Goal: Task Accomplishment & Management: Use online tool/utility

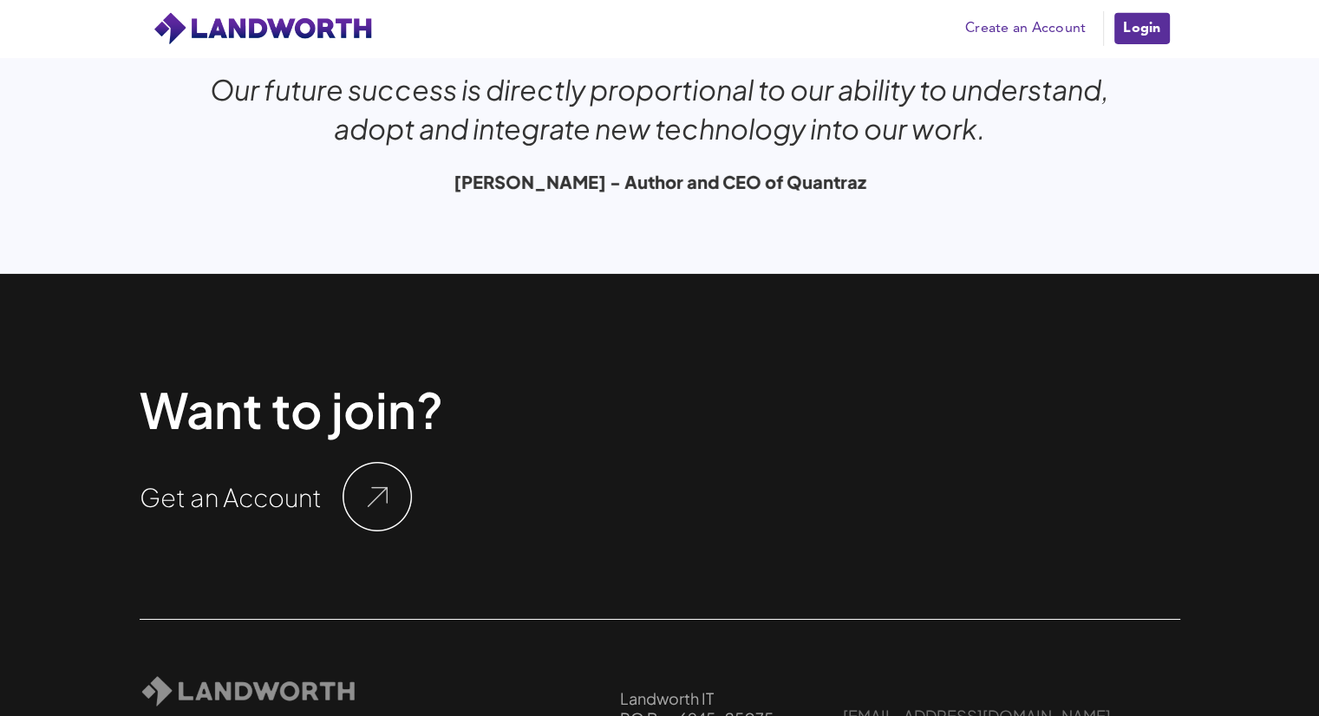
scroll to position [5814, 0]
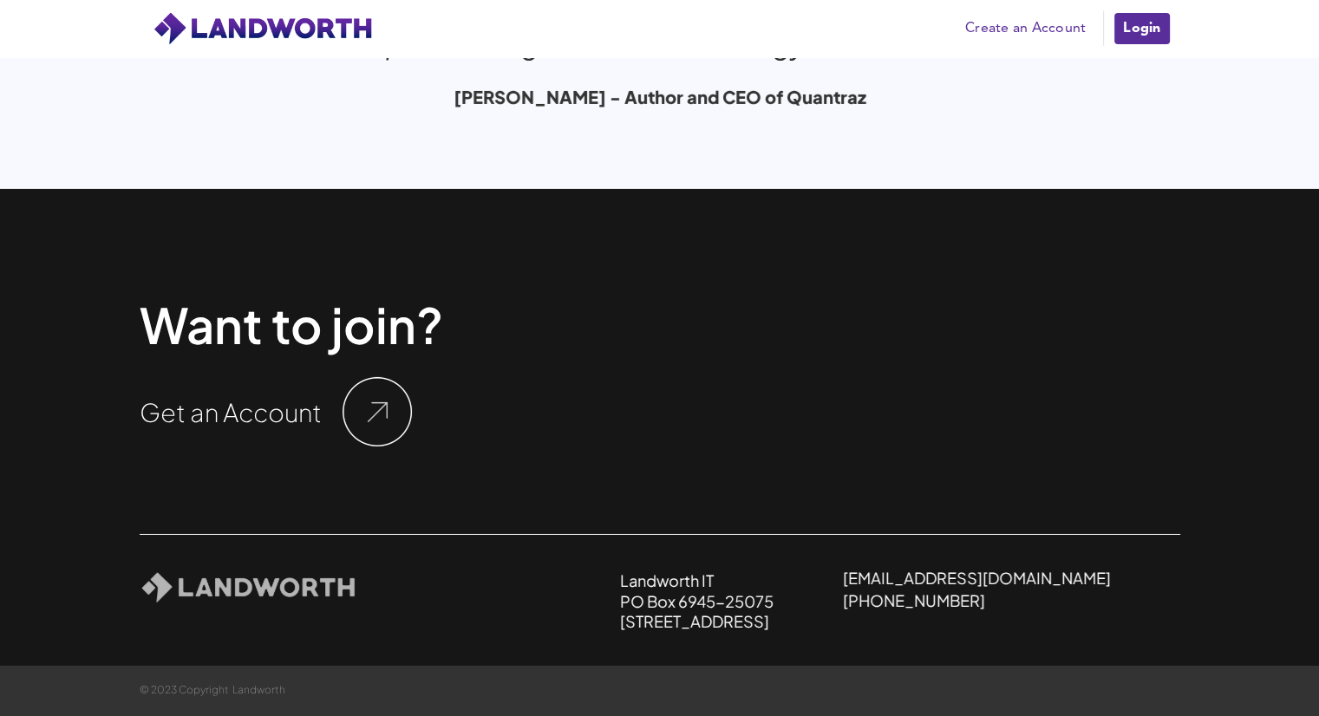
click at [377, 410] on img at bounding box center [376, 411] width 69 height 69
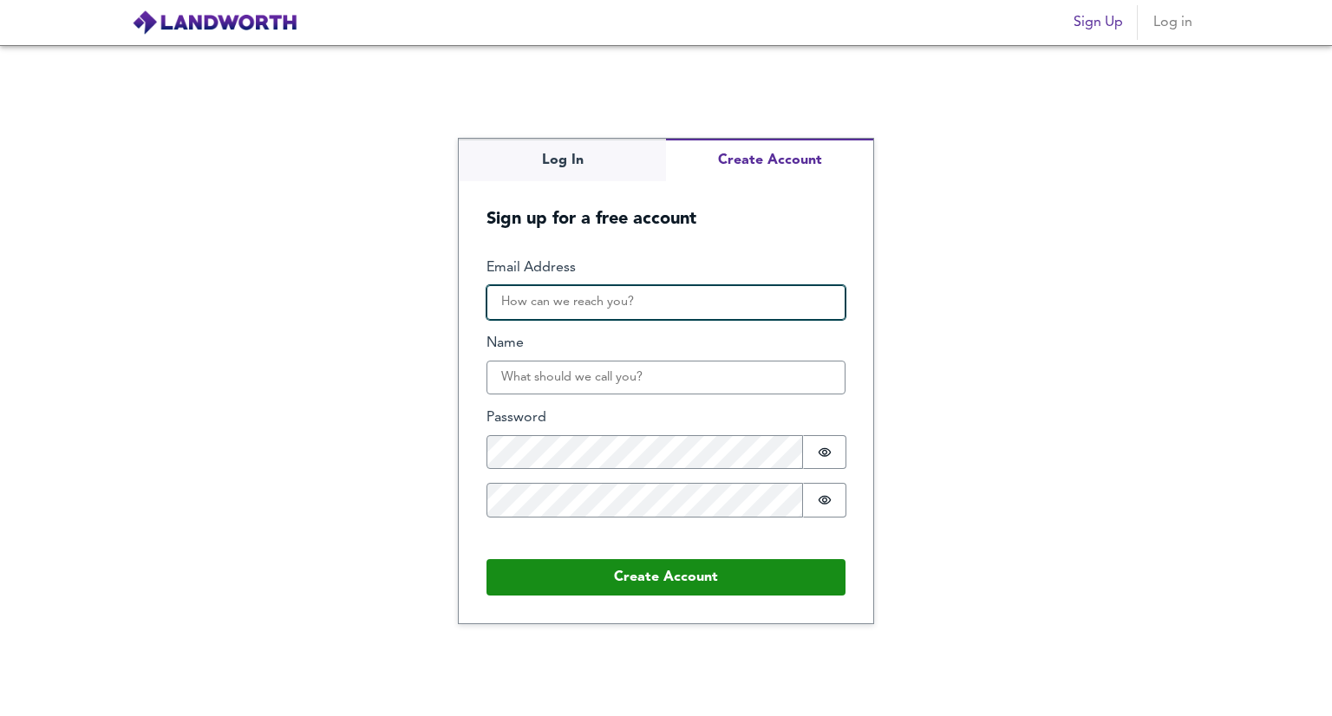
click at [531, 299] on input "Email Address" at bounding box center [665, 302] width 359 height 35
type input "hugh@beaupartners.co.uk"
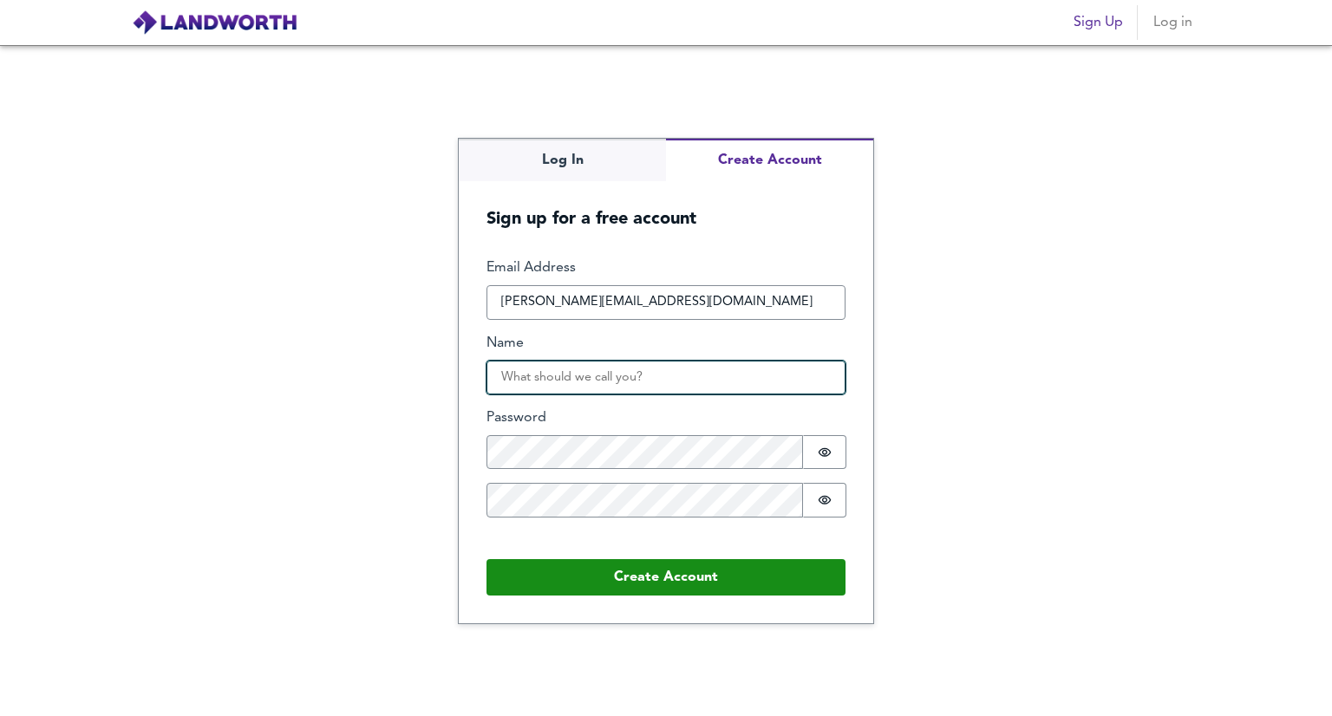
type input "Hugh Beaumont"
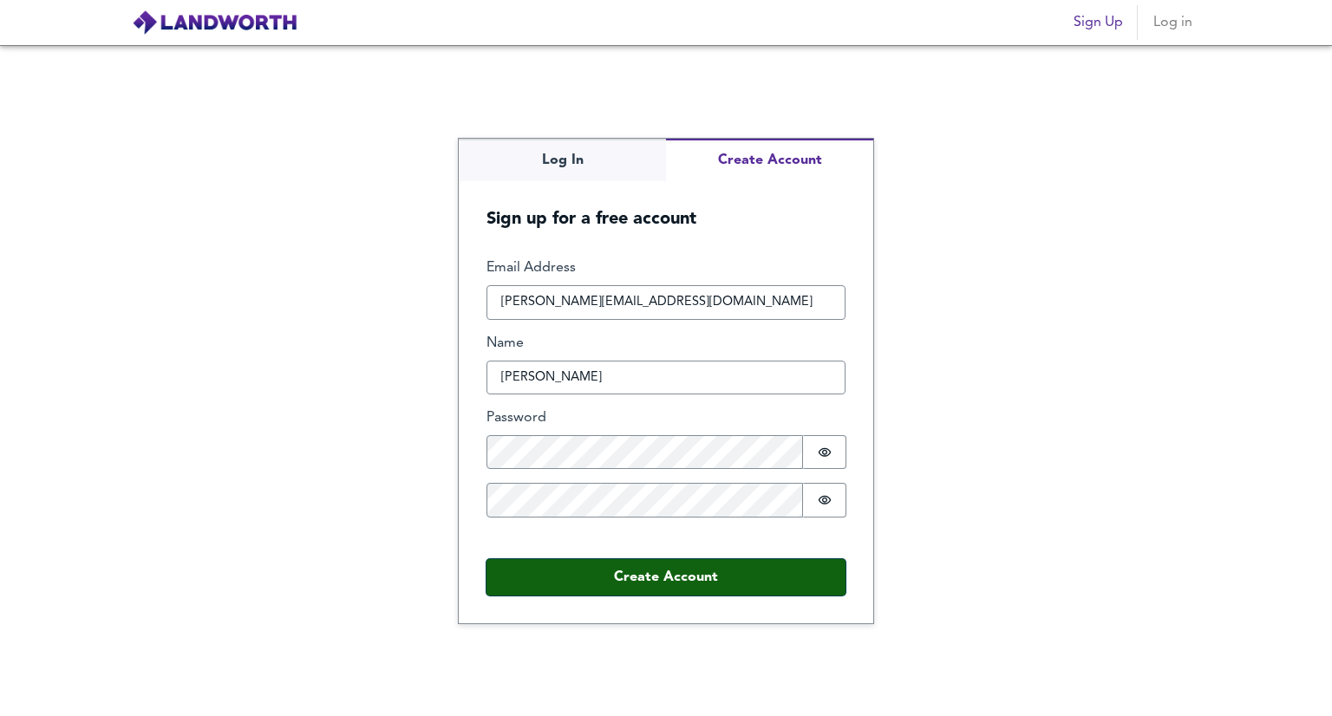
click at [644, 576] on button "Create Account" at bounding box center [665, 577] width 359 height 36
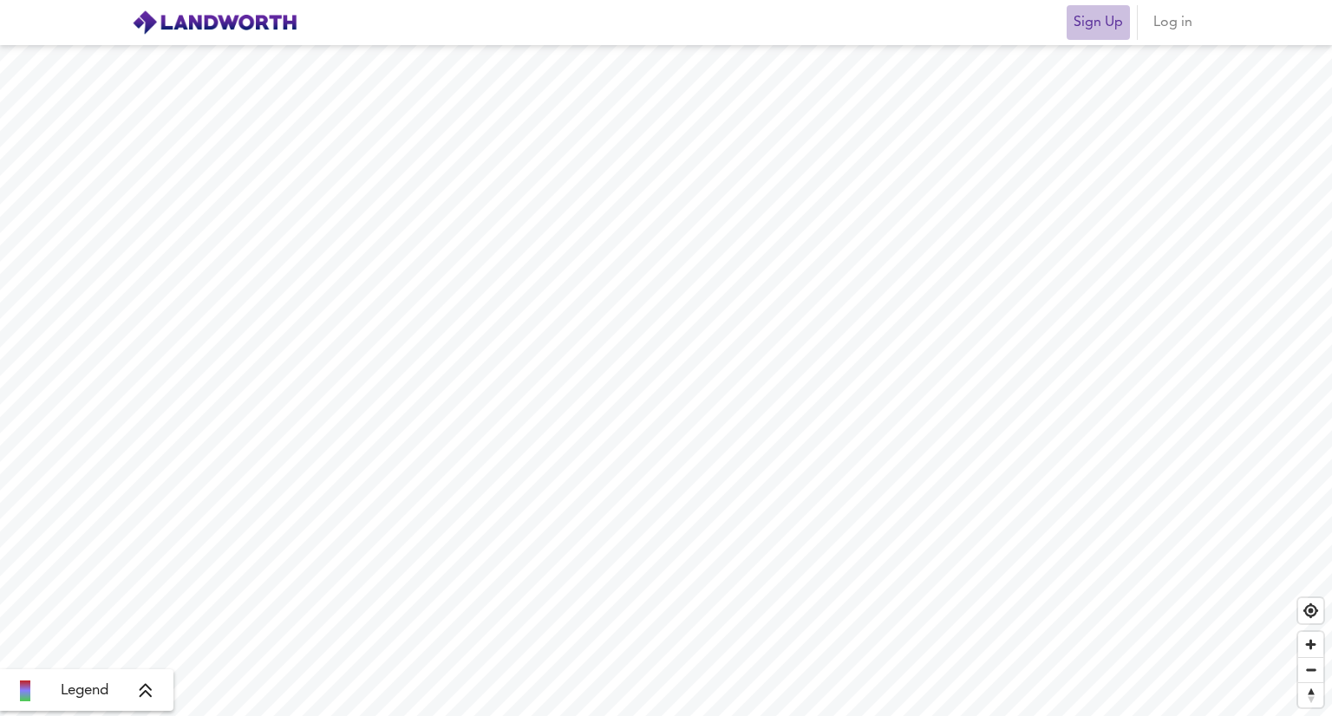
click at [1079, 23] on span "Sign Up" at bounding box center [1097, 22] width 49 height 24
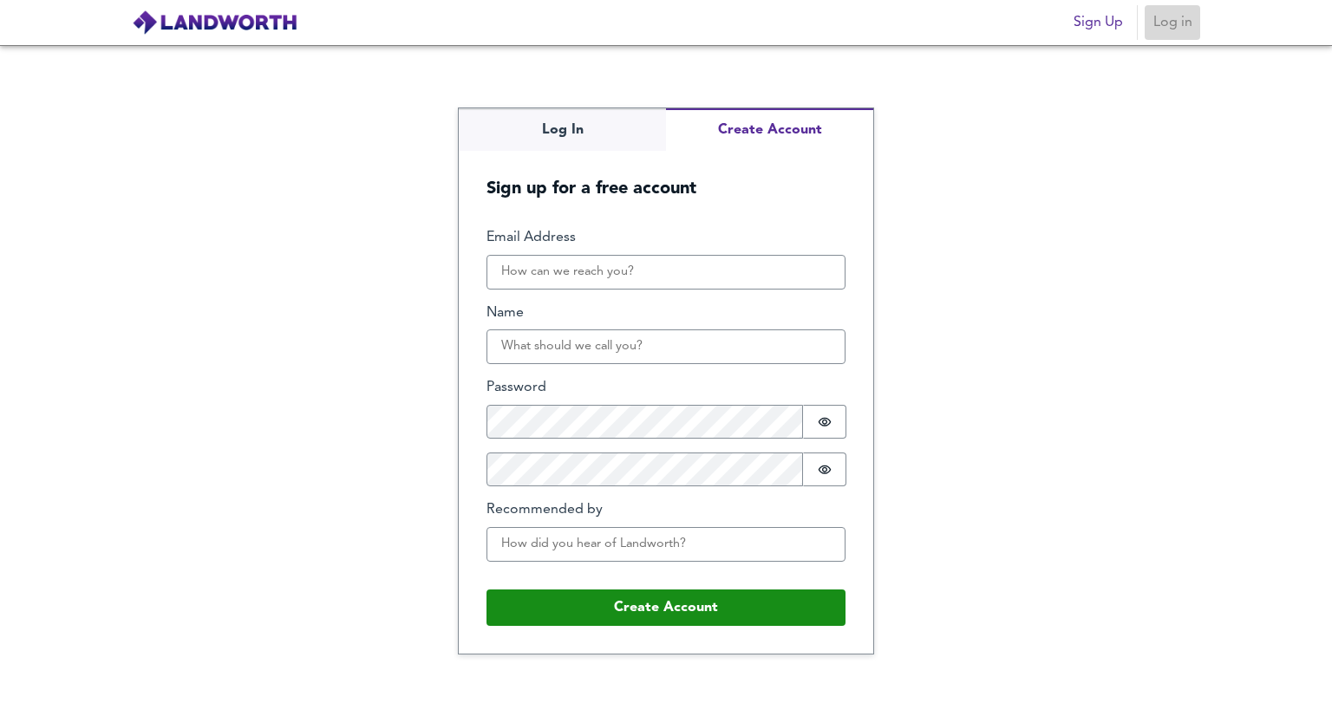
click at [1177, 22] on span "Log in" at bounding box center [1172, 22] width 42 height 24
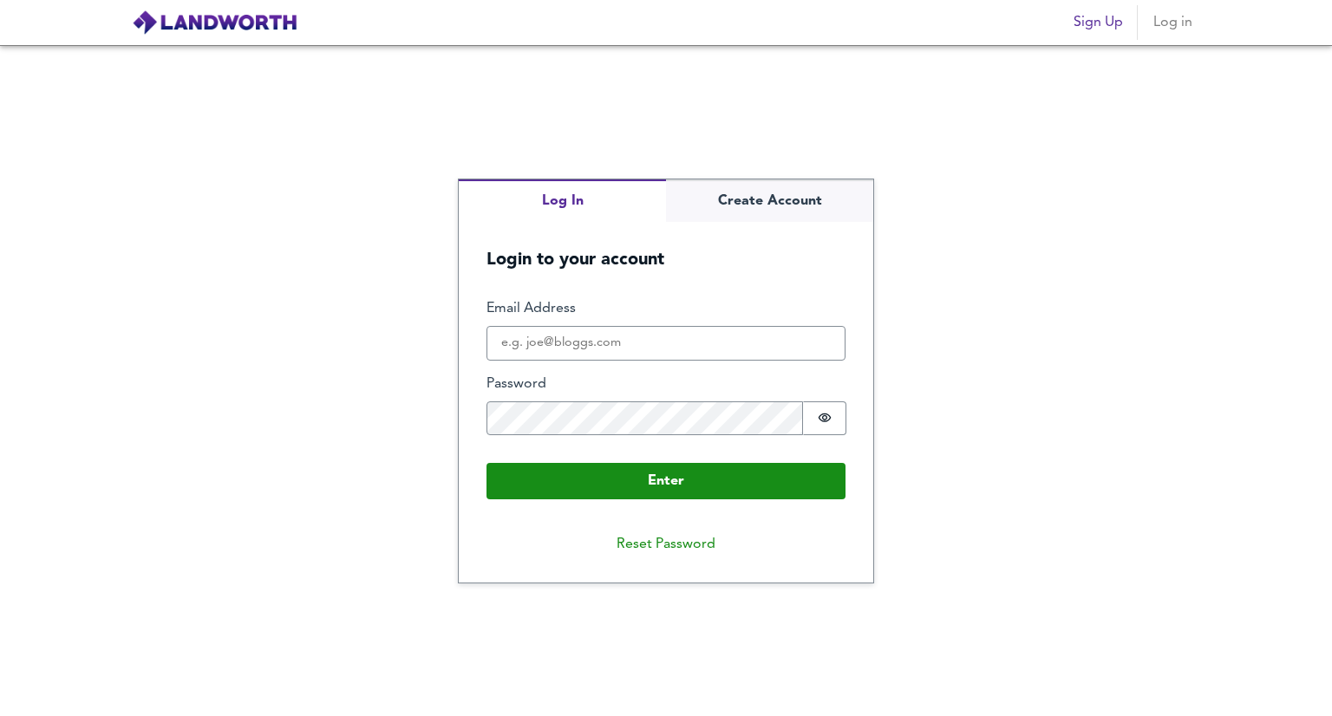
click at [571, 139] on div "Log In Create Account Login to your account Enter Email Address Password Passwo…" at bounding box center [666, 380] width 1332 height 671
type input "hugh@beaupartners.co.uk"
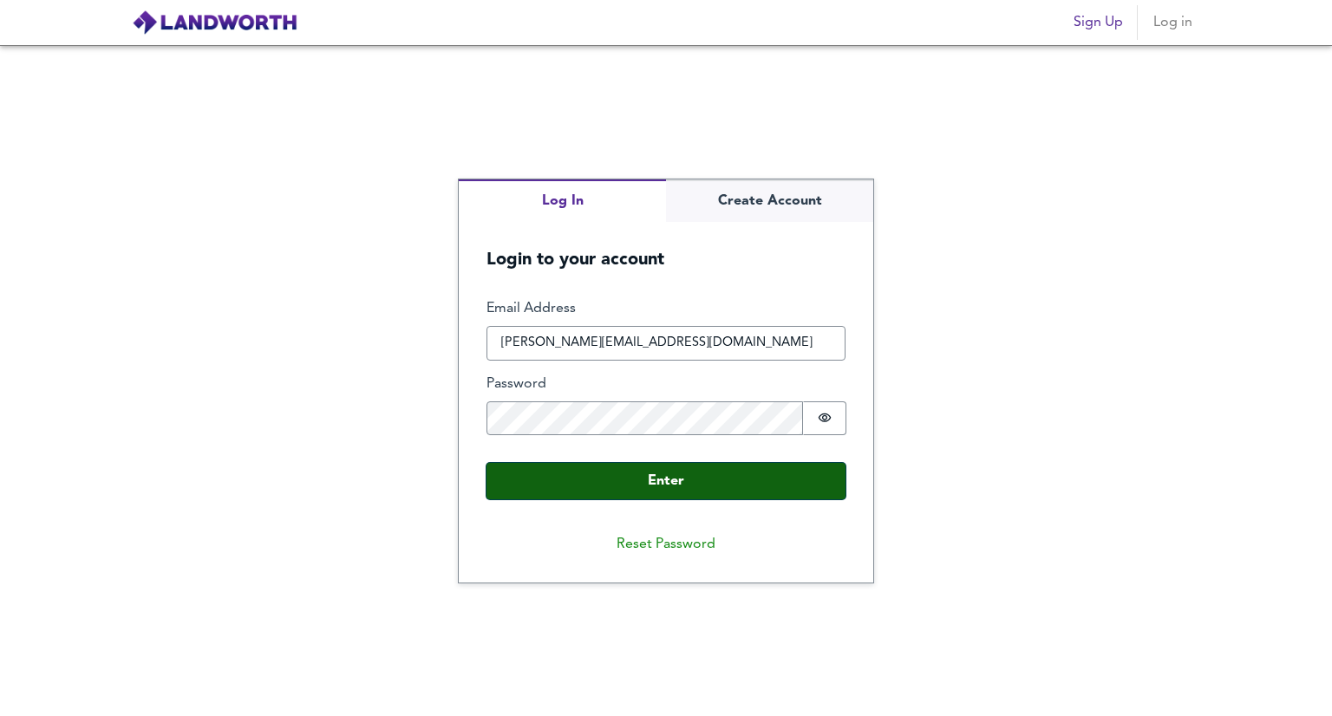
click at [647, 479] on button "Enter" at bounding box center [665, 481] width 359 height 36
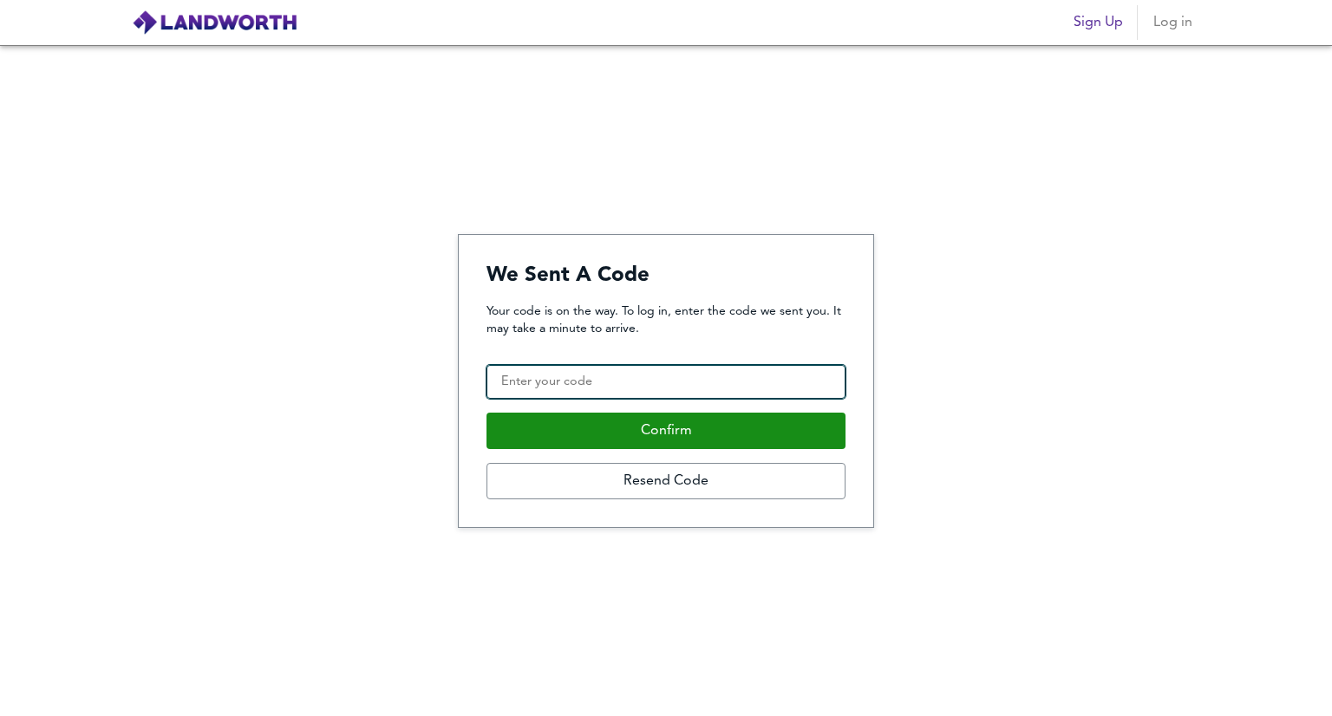
click at [530, 382] on input "Confirmation Code" at bounding box center [665, 382] width 359 height 35
paste input "960395"
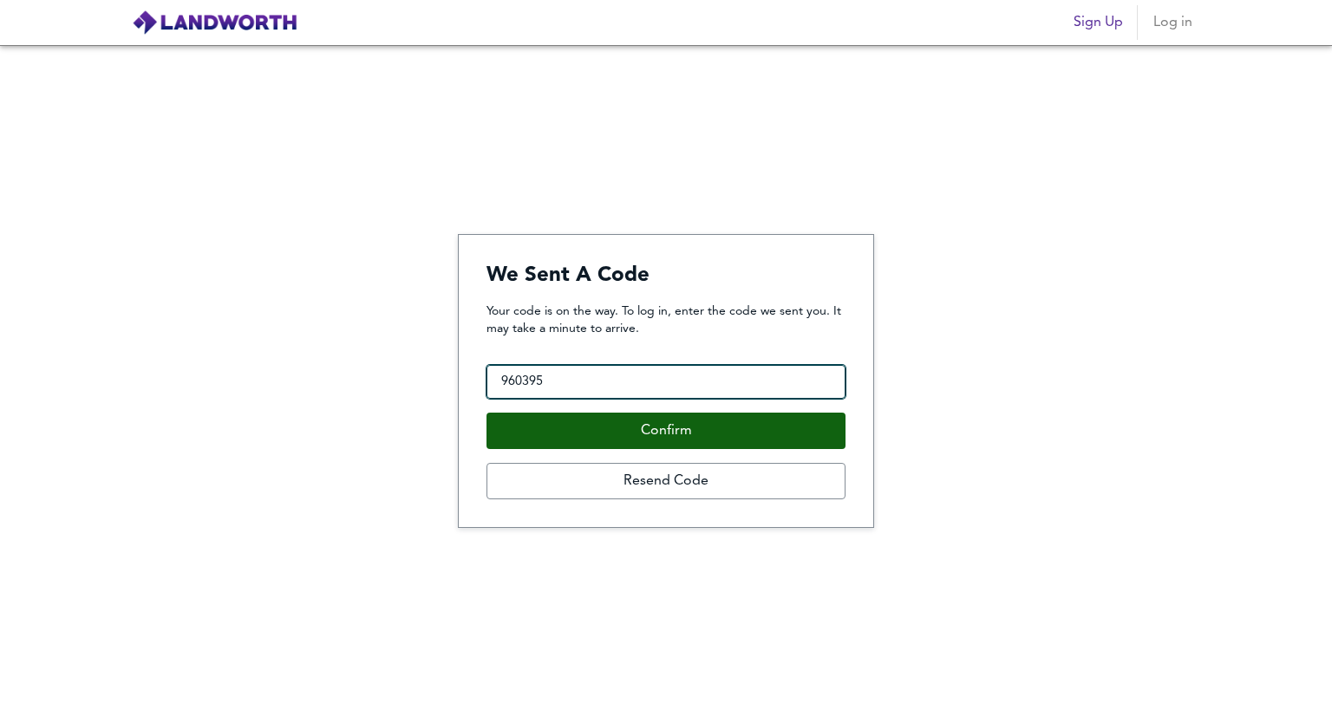
type input "960395"
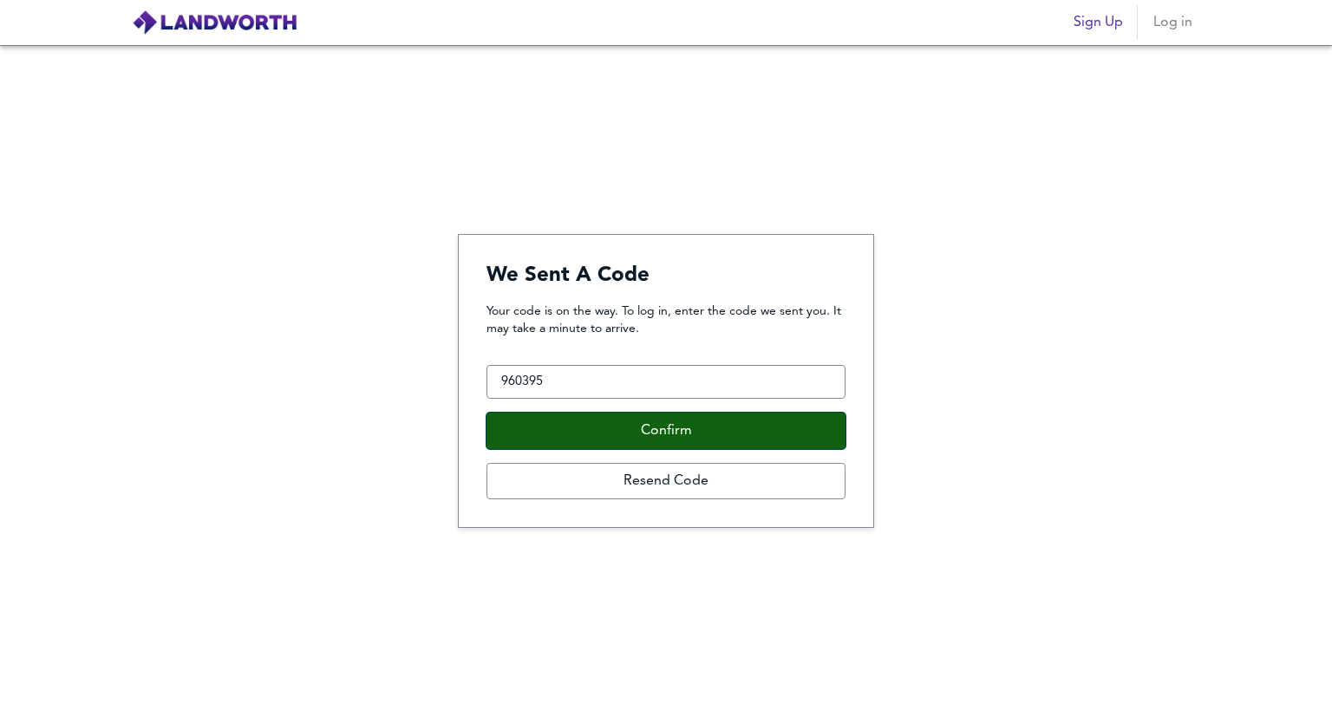
click at [621, 427] on button "Confirm" at bounding box center [665, 431] width 359 height 36
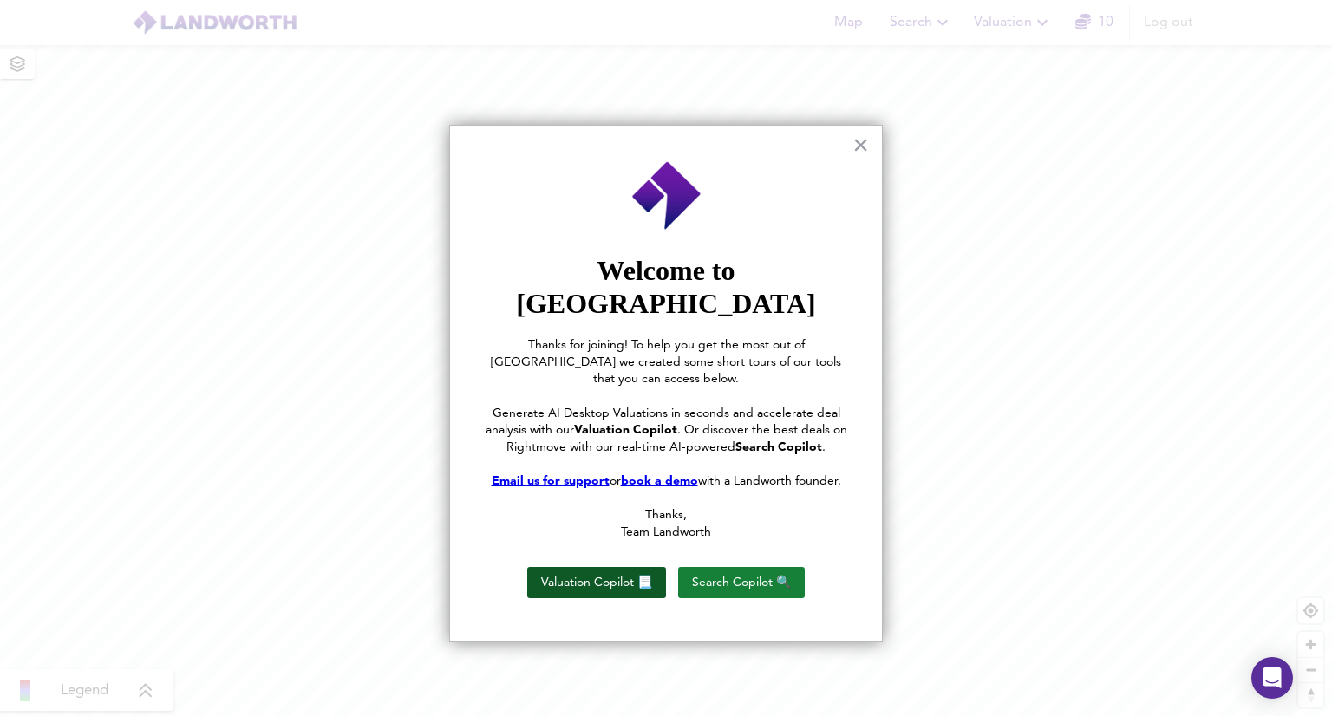
click at [581, 567] on button "Valuation Copilot 📃" at bounding box center [596, 582] width 139 height 31
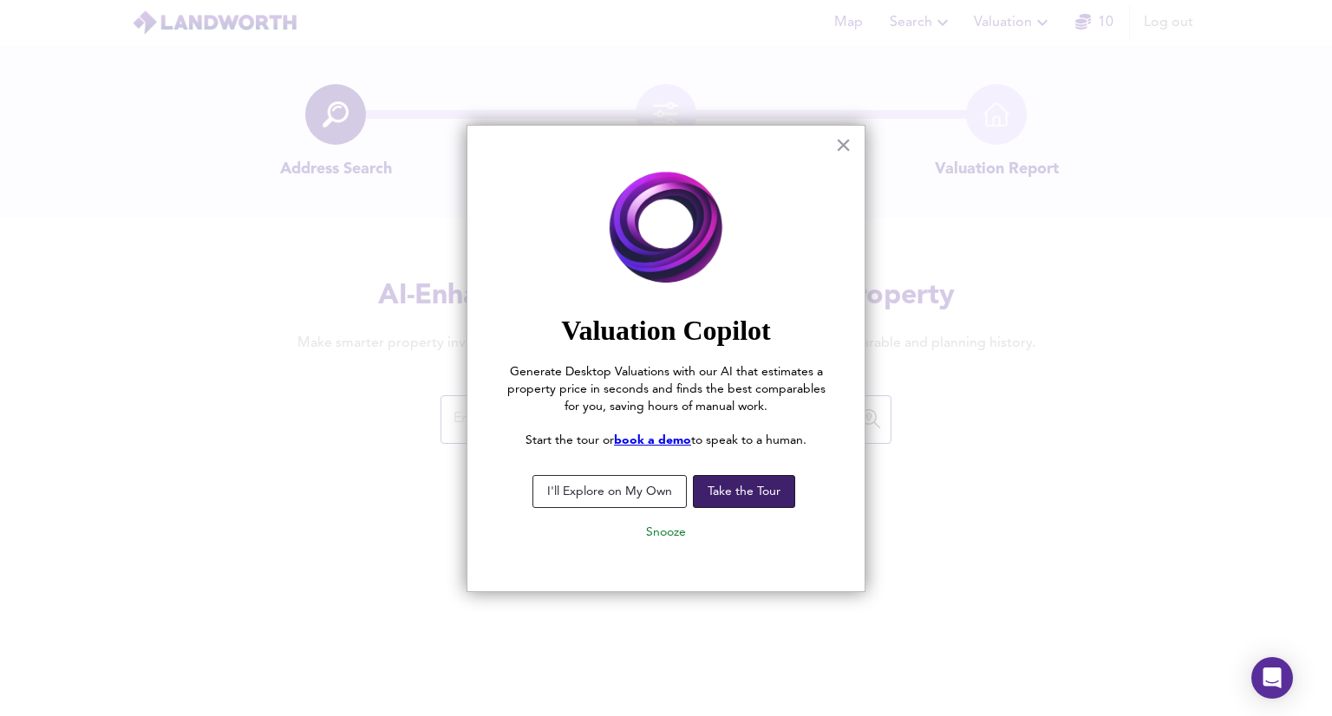
click at [746, 486] on button "Take the Tour" at bounding box center [744, 491] width 102 height 33
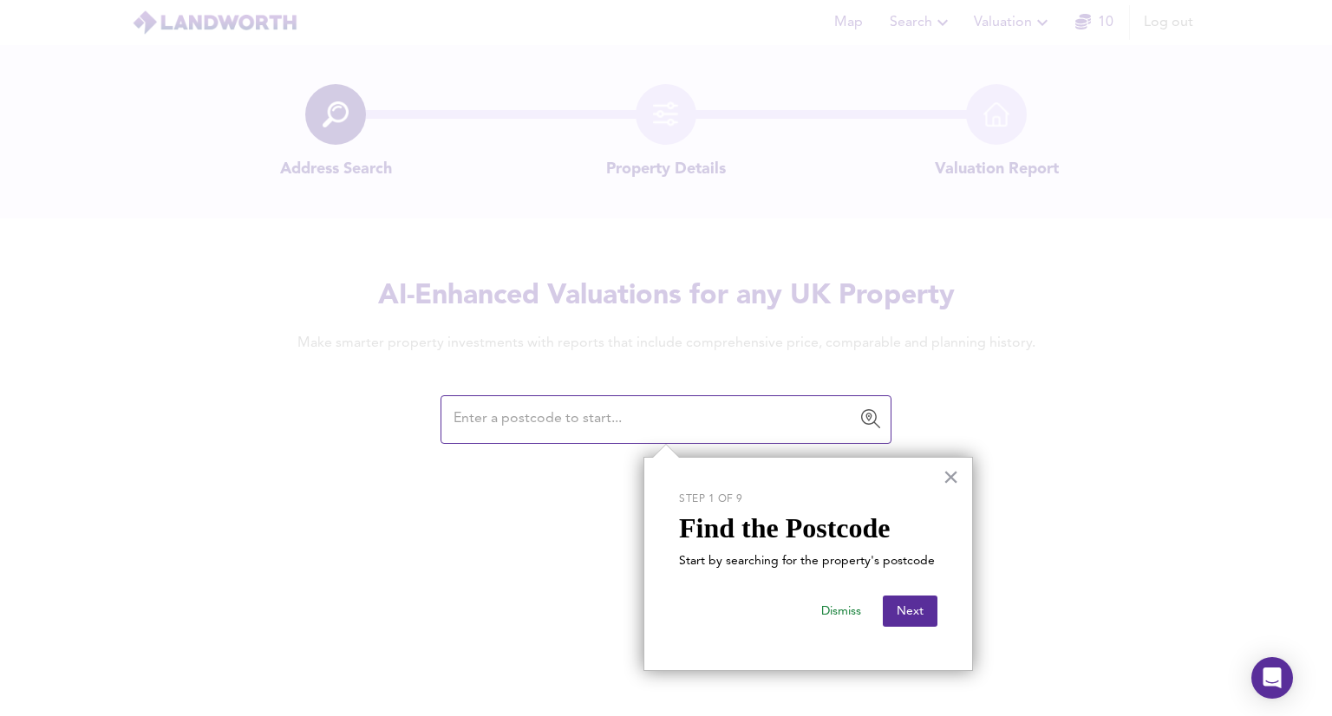
click at [523, 419] on input "text" at bounding box center [652, 419] width 409 height 33
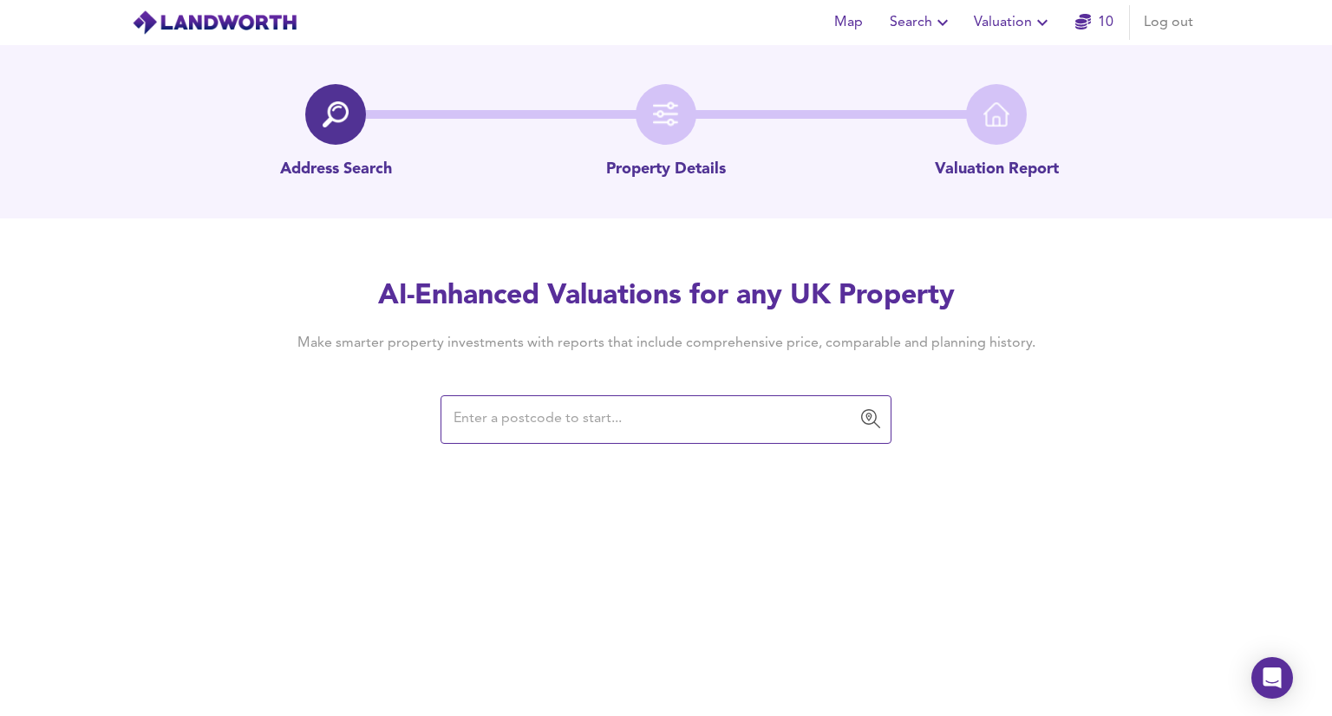
click at [460, 422] on input "text" at bounding box center [652, 419] width 409 height 33
paste input "NE4 8XX"
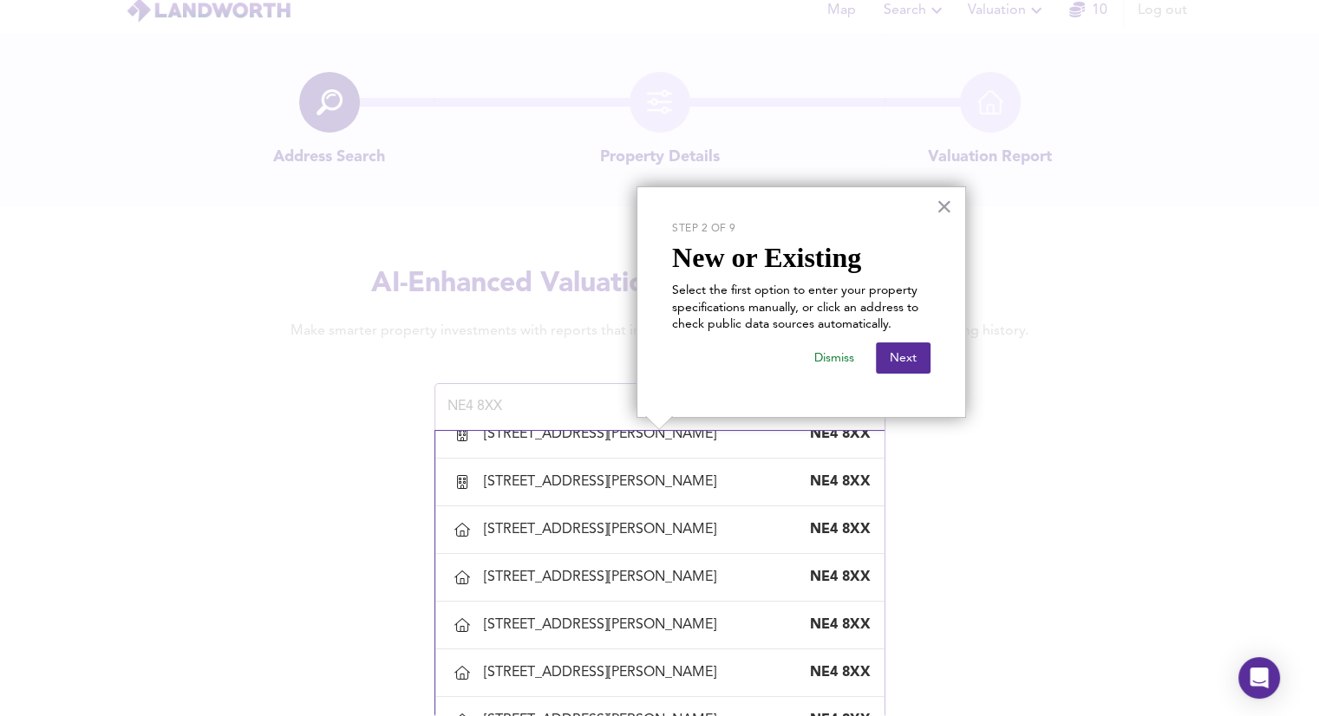
scroll to position [944, 0]
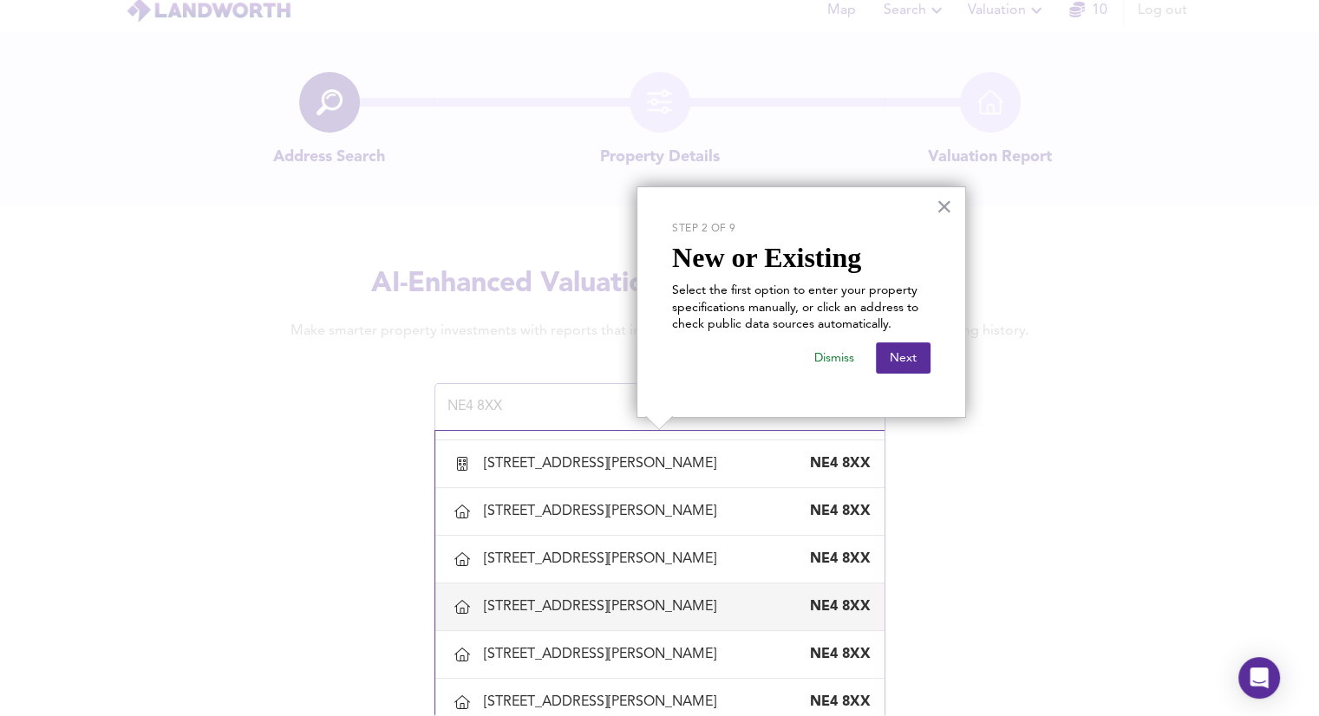
click at [722, 603] on div "[STREET_ADDRESS][PERSON_NAME]" at bounding box center [603, 606] width 239 height 19
type input "[STREET_ADDRESS][PERSON_NAME]"
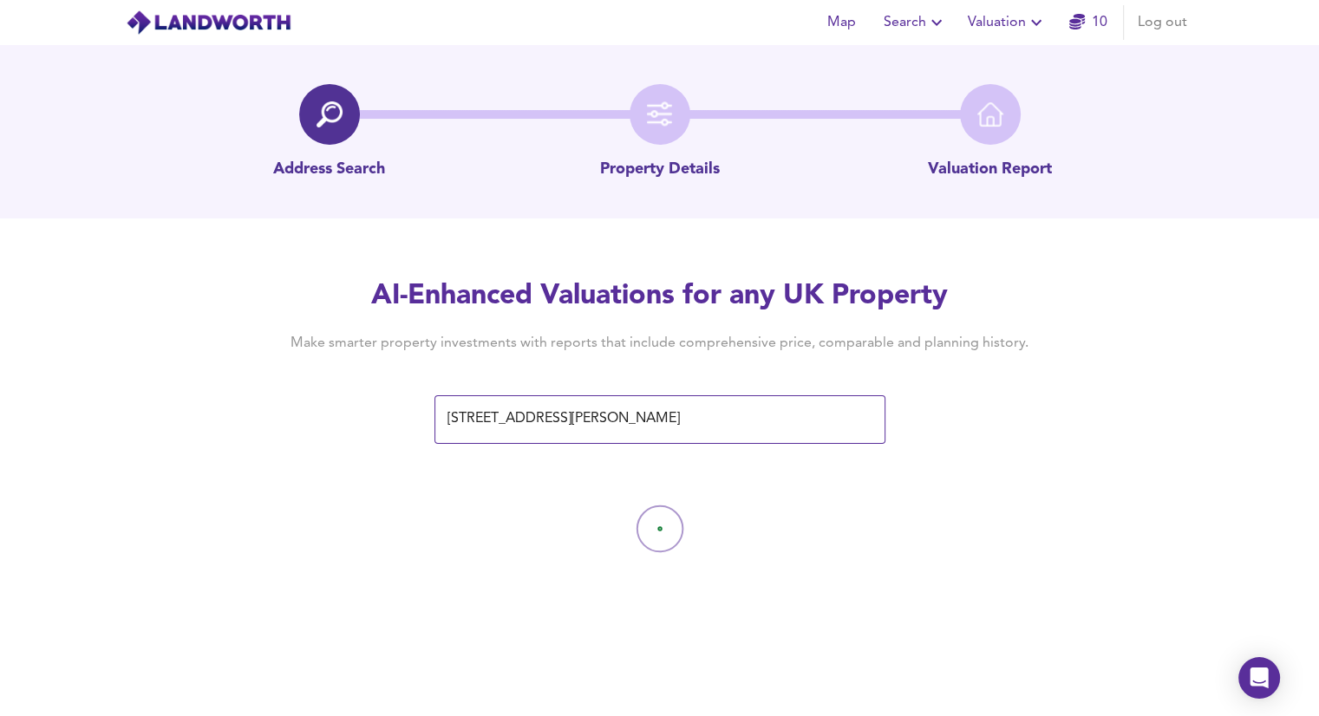
scroll to position [0, 0]
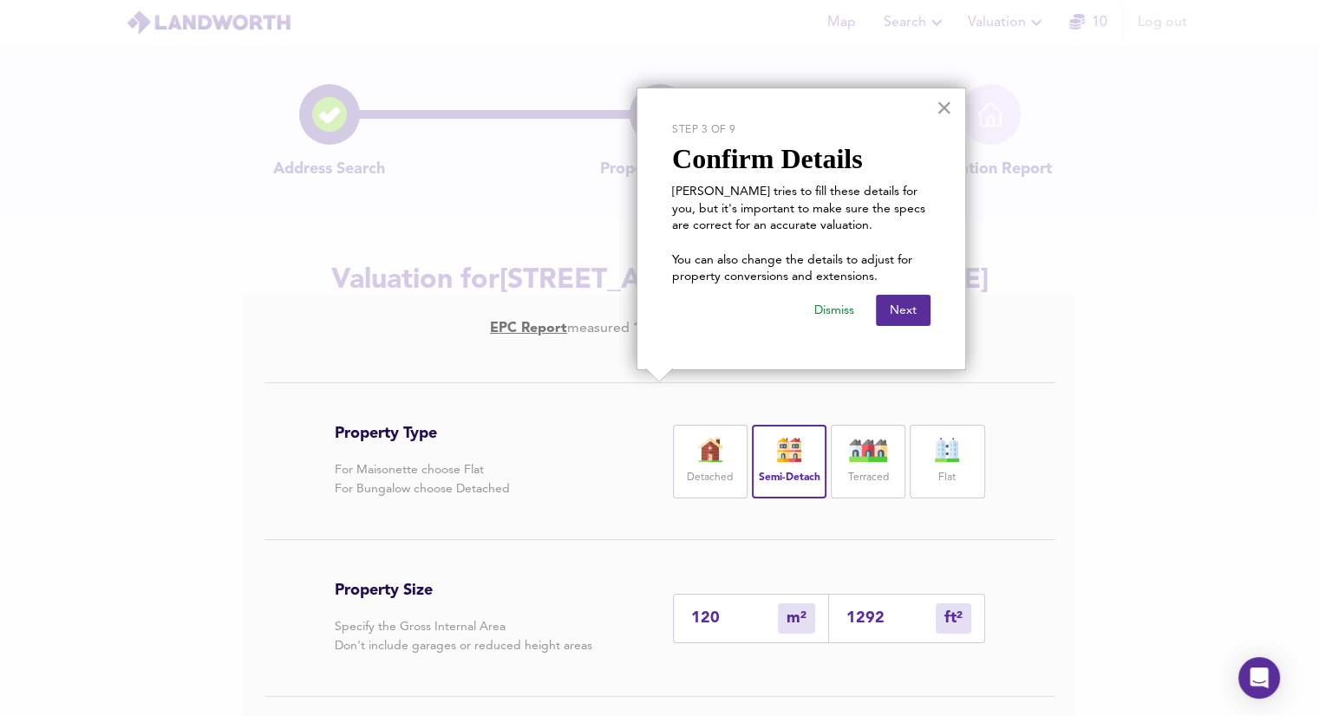
scroll to position [87, 0]
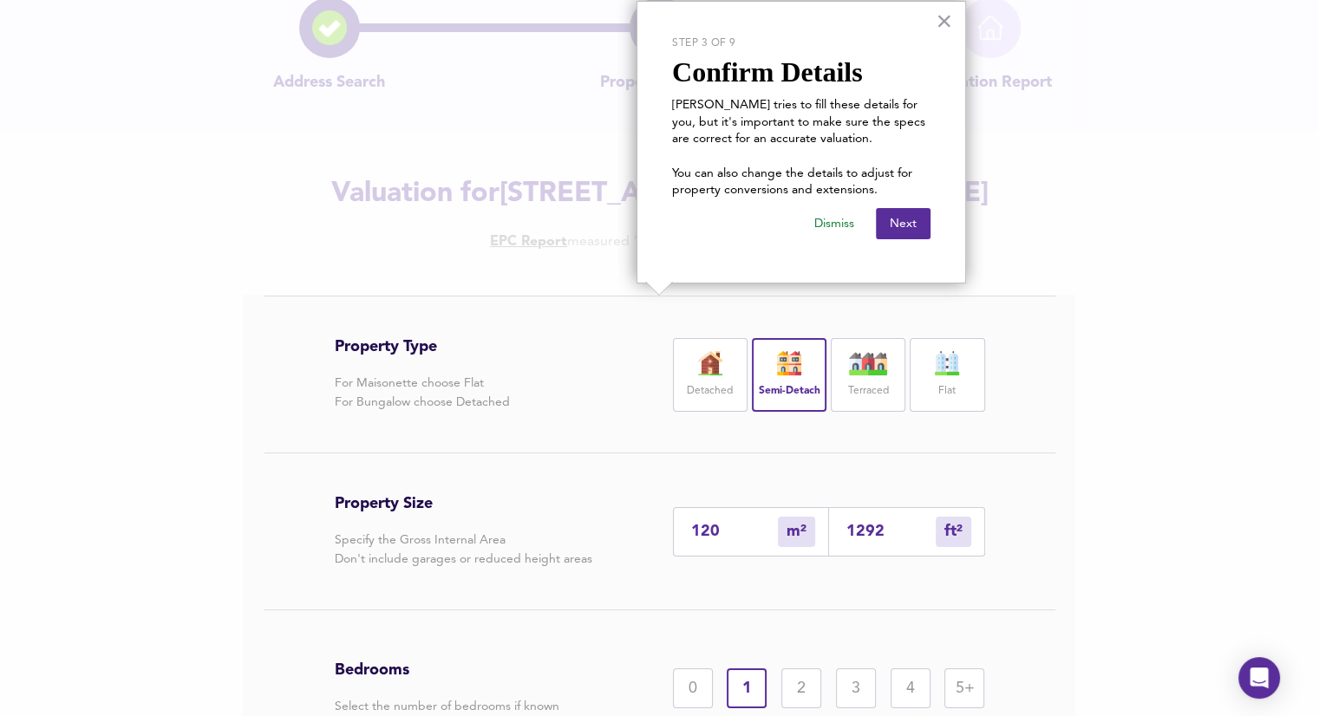
click at [873, 375] on div "Terraced" at bounding box center [868, 375] width 75 height 74
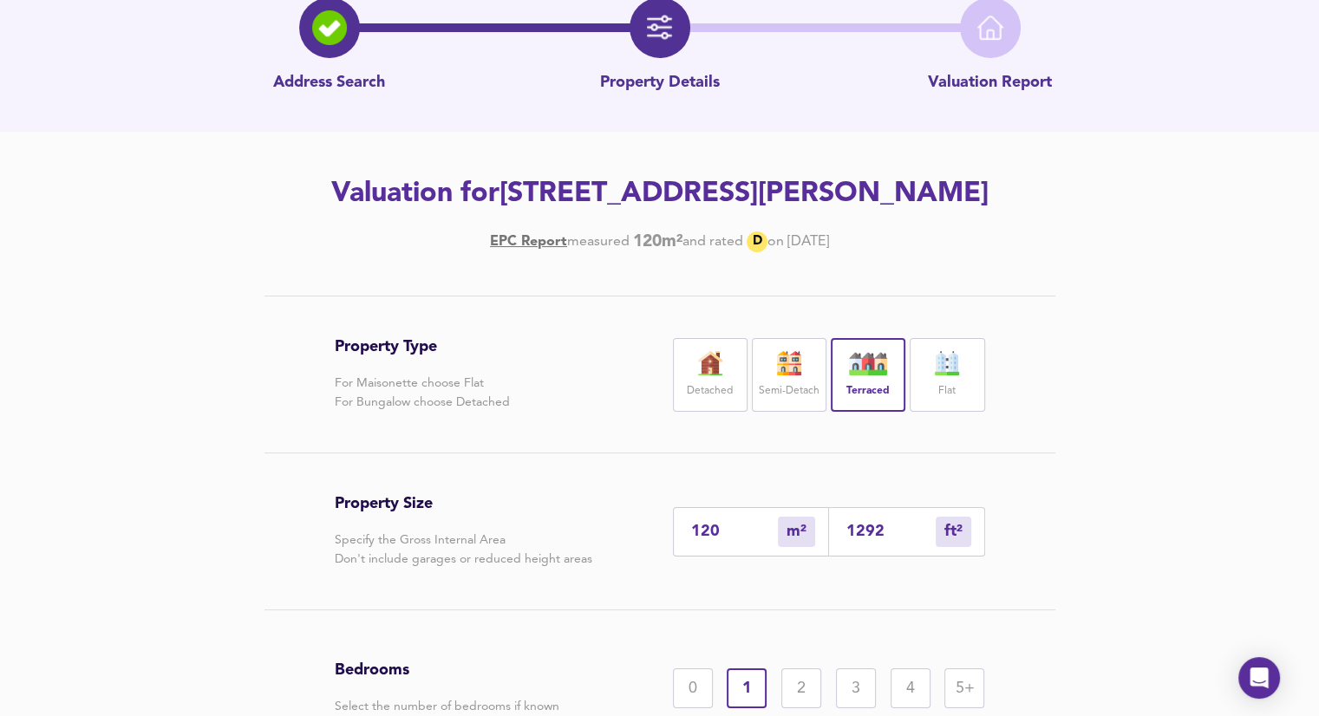
drag, startPoint x: 873, startPoint y: 375, endPoint x: 1245, endPoint y: 428, distance: 375.7
click at [1245, 428] on div "Property Type For Maisonette choose Flat For Bungalow choose Detached Detached …" at bounding box center [659, 601] width 1319 height 611
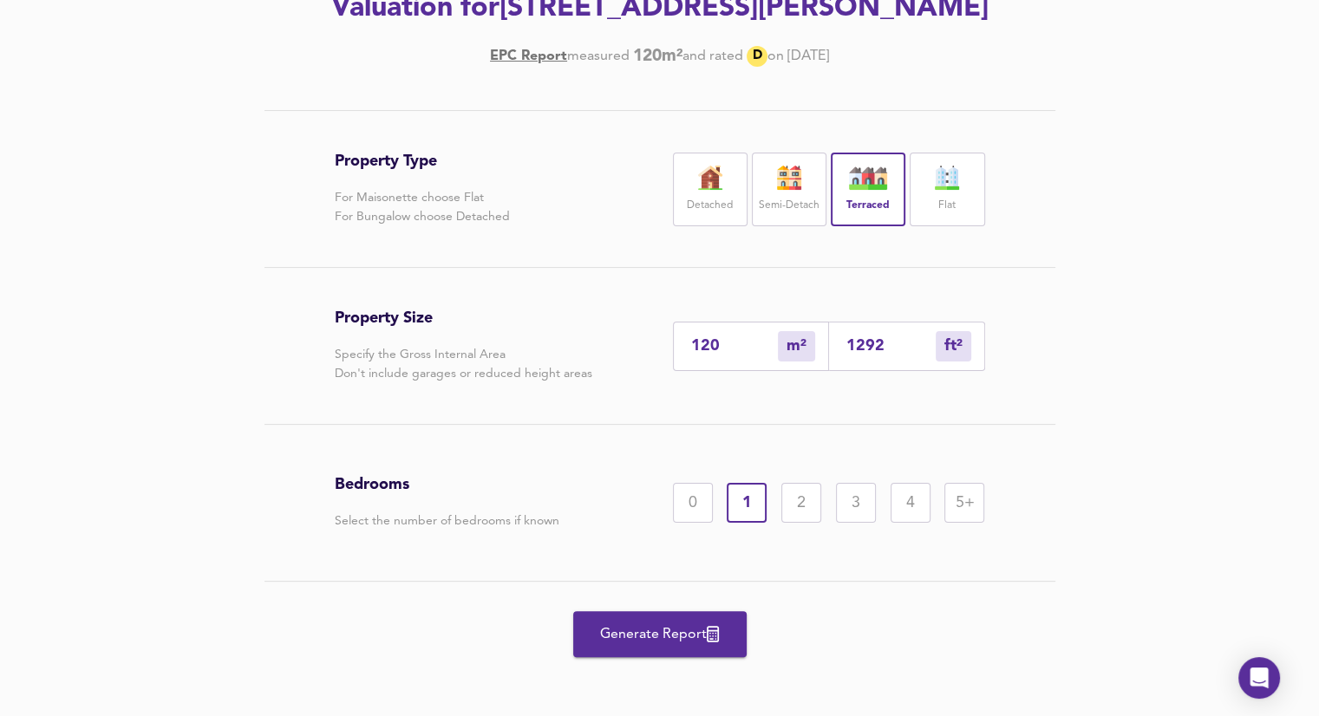
scroll to position [277, 0]
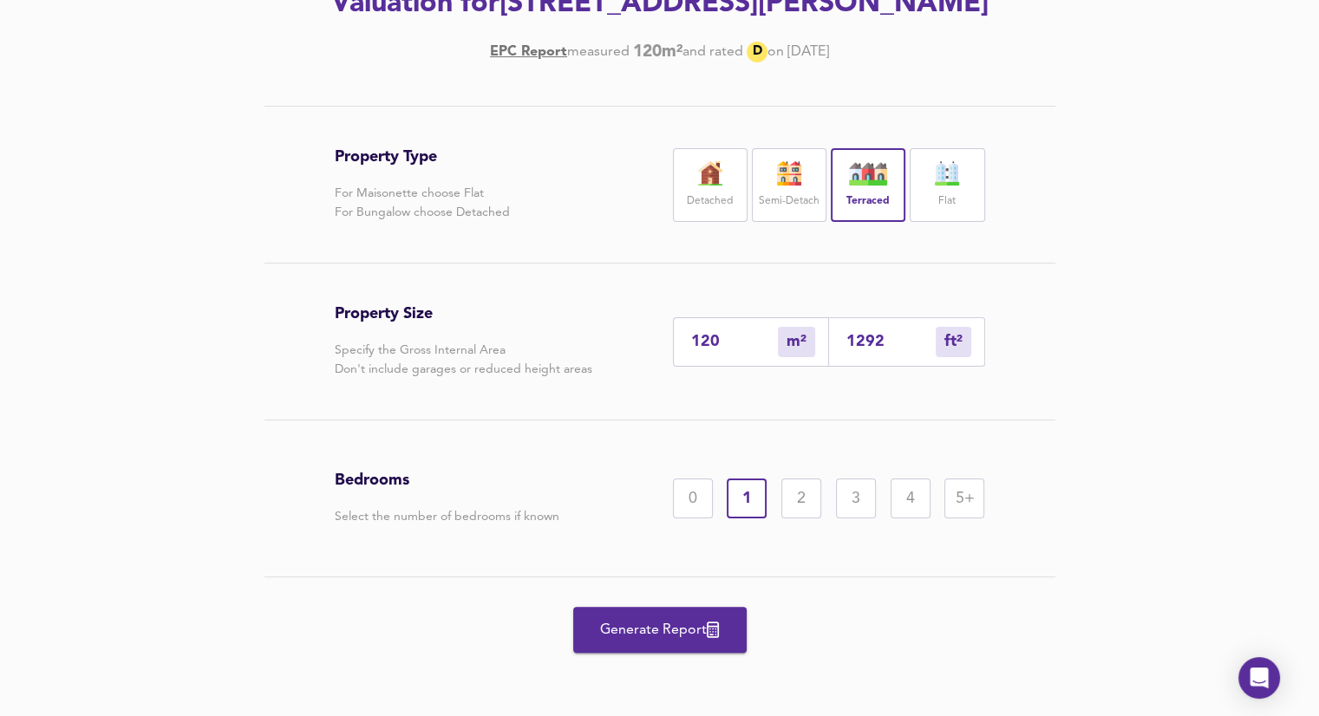
click at [964, 493] on div "5+" at bounding box center [964, 499] width 40 height 40
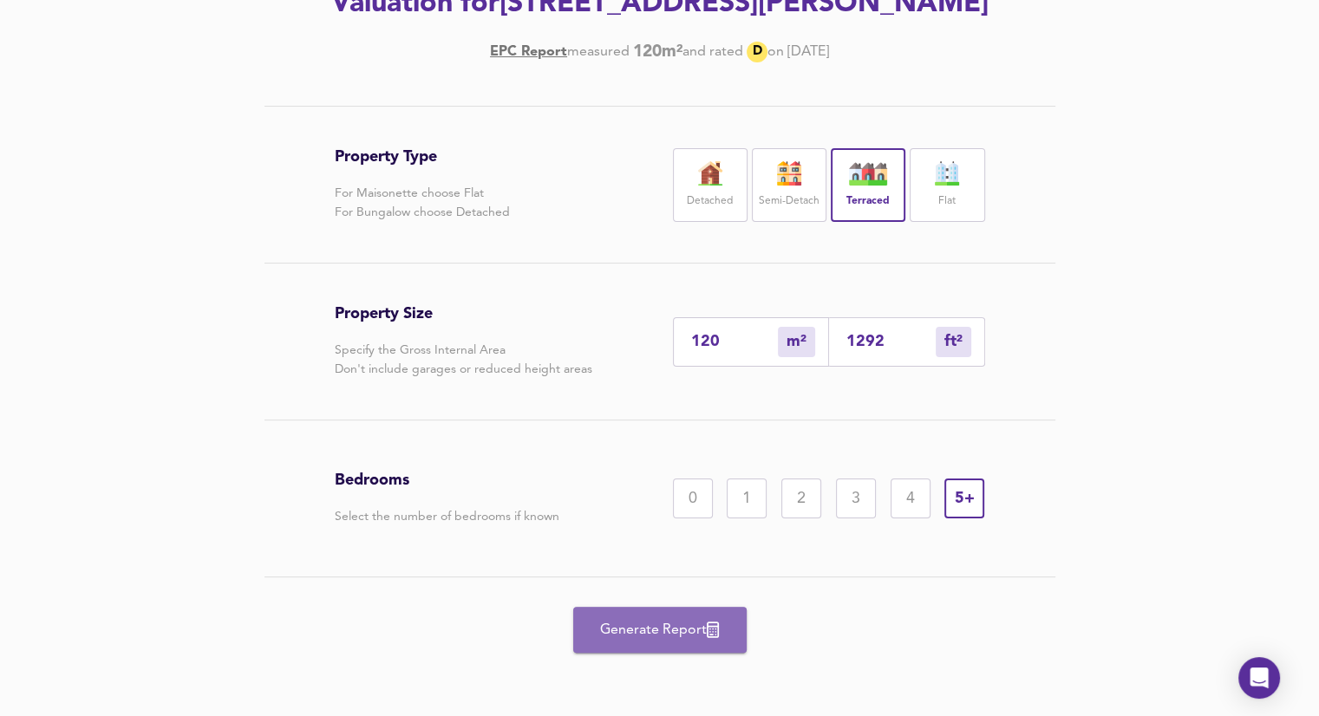
click at [645, 635] on span "Generate Report" at bounding box center [659, 630] width 139 height 24
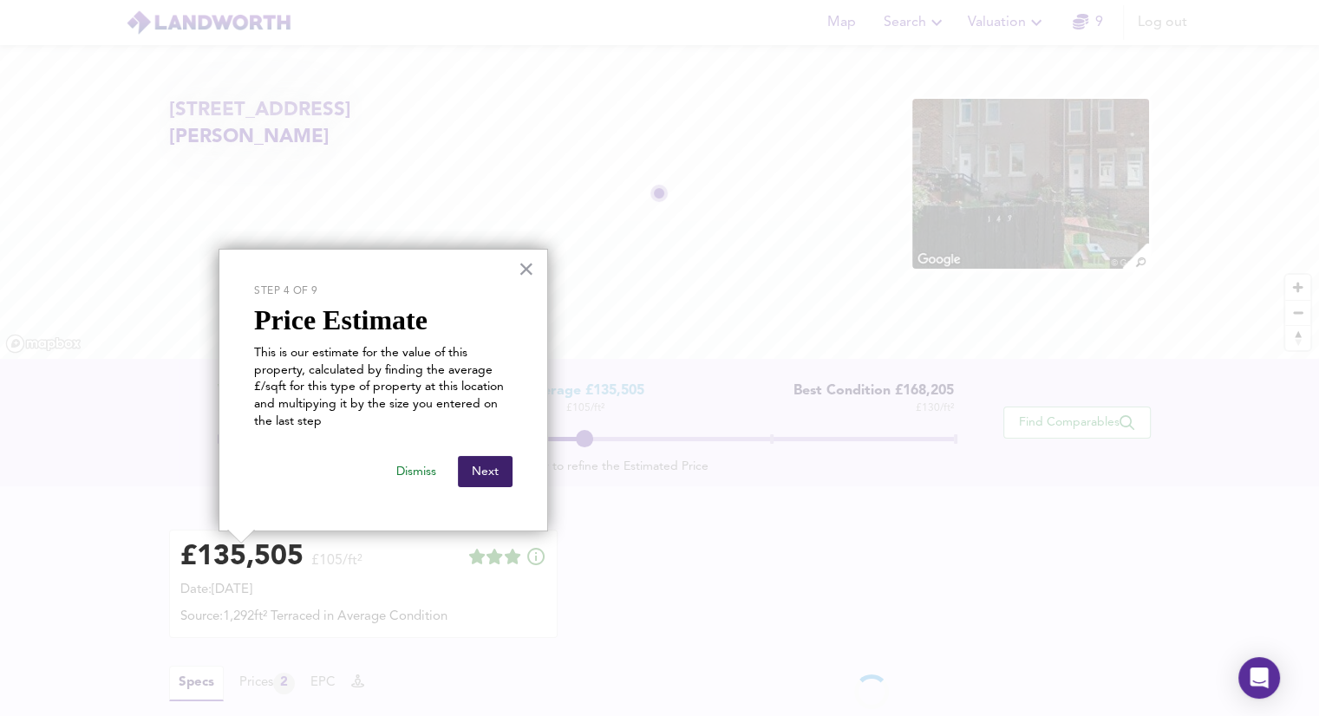
click at [498, 462] on button "Next" at bounding box center [485, 471] width 55 height 31
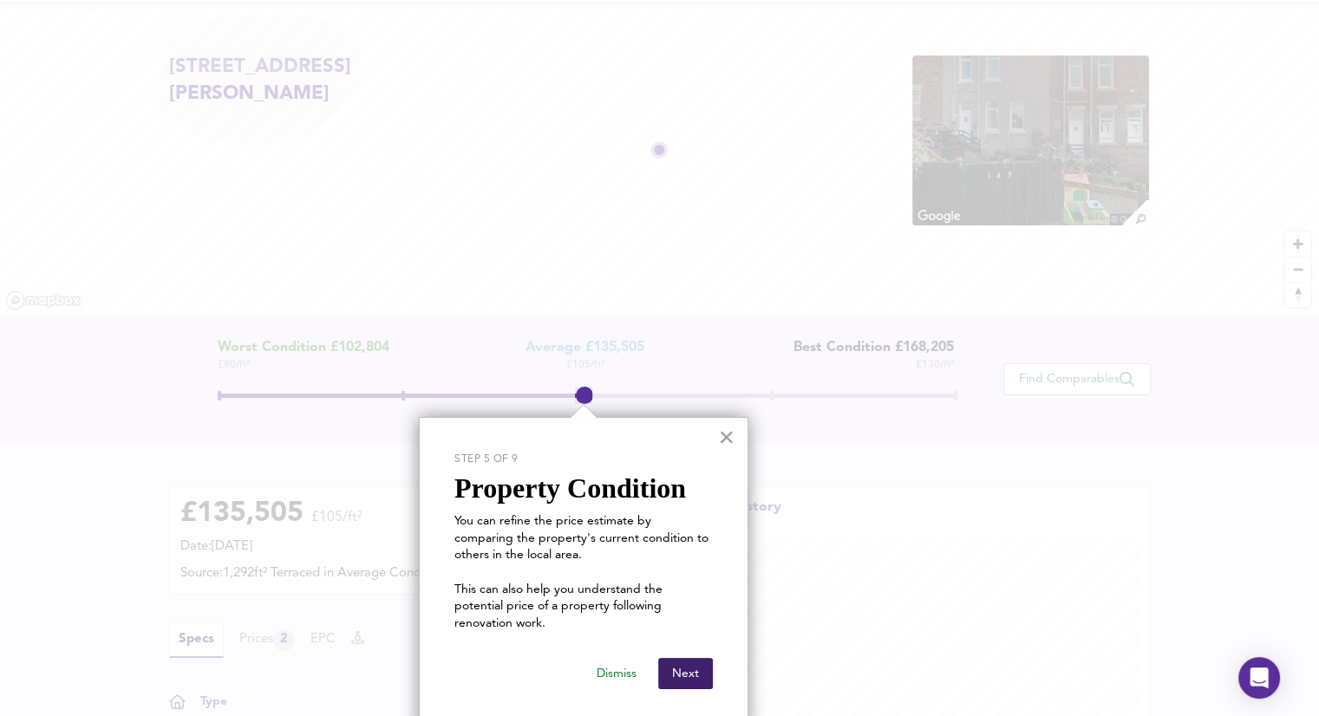
click at [690, 660] on button "Next" at bounding box center [685, 673] width 55 height 31
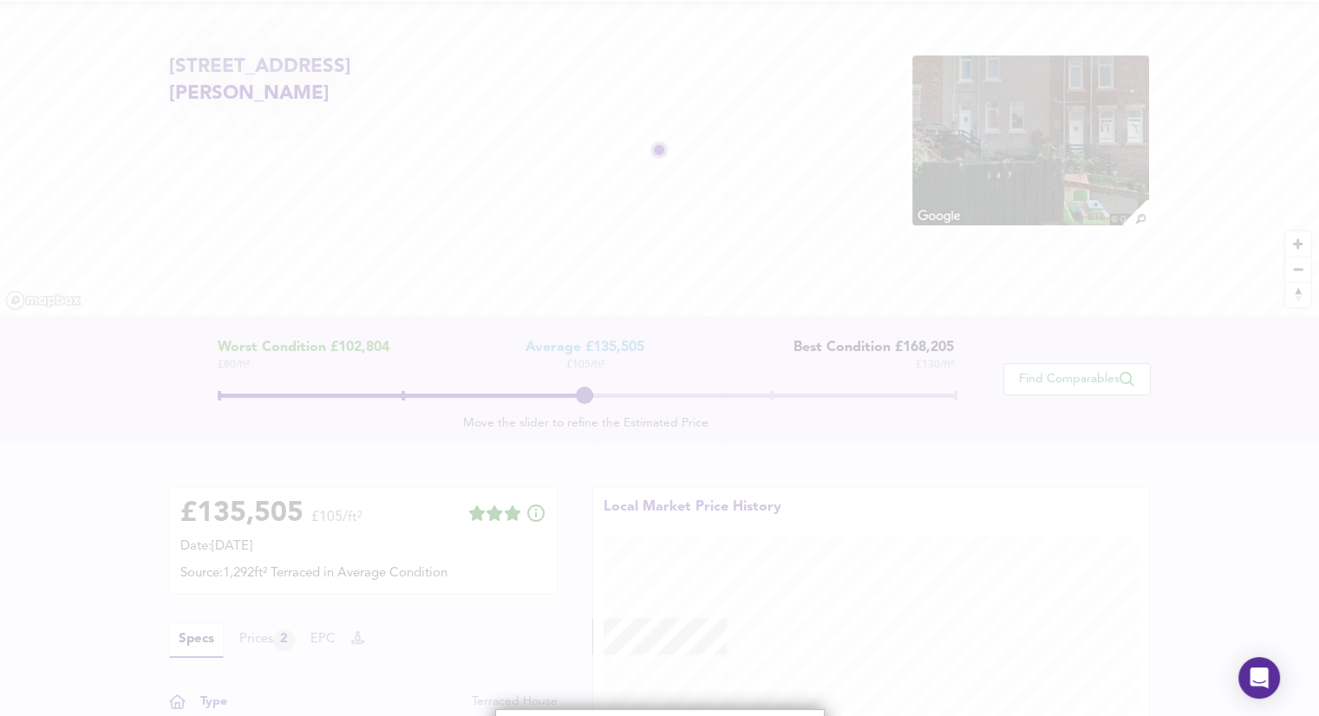
scroll to position [394, 0]
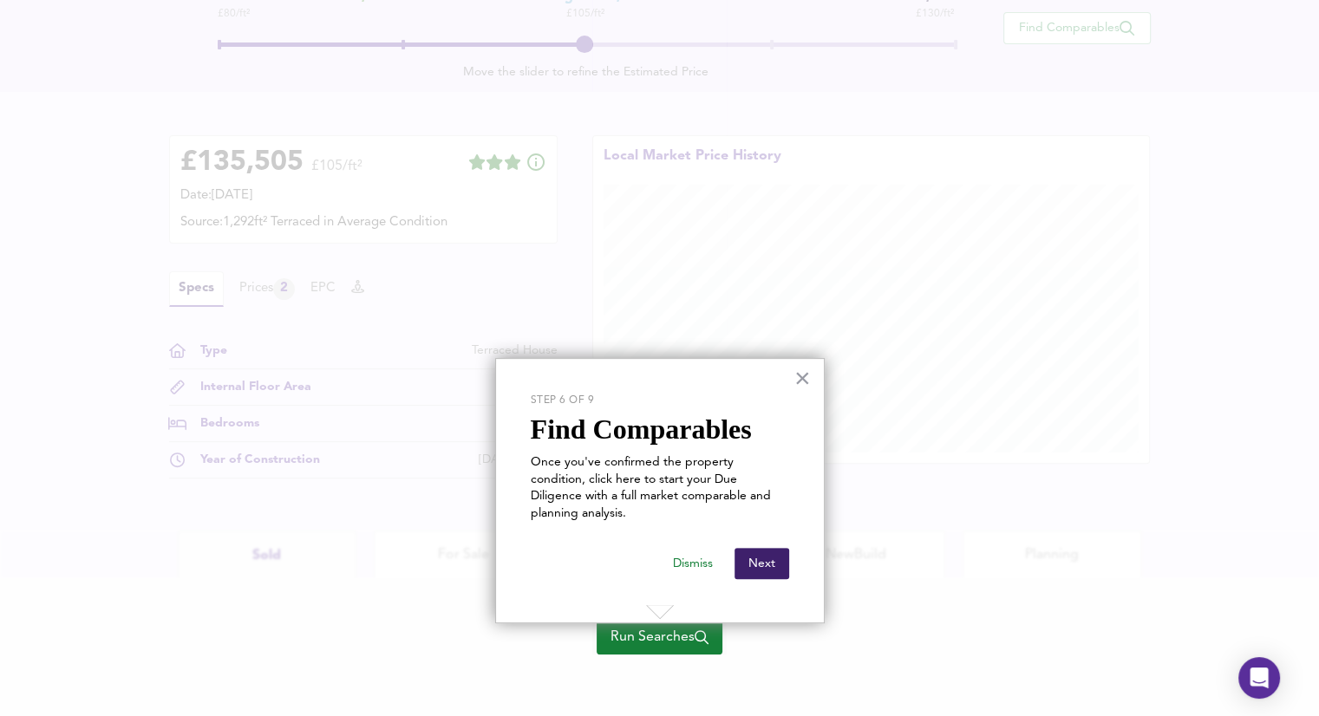
click at [761, 548] on button "Next" at bounding box center [761, 563] width 55 height 31
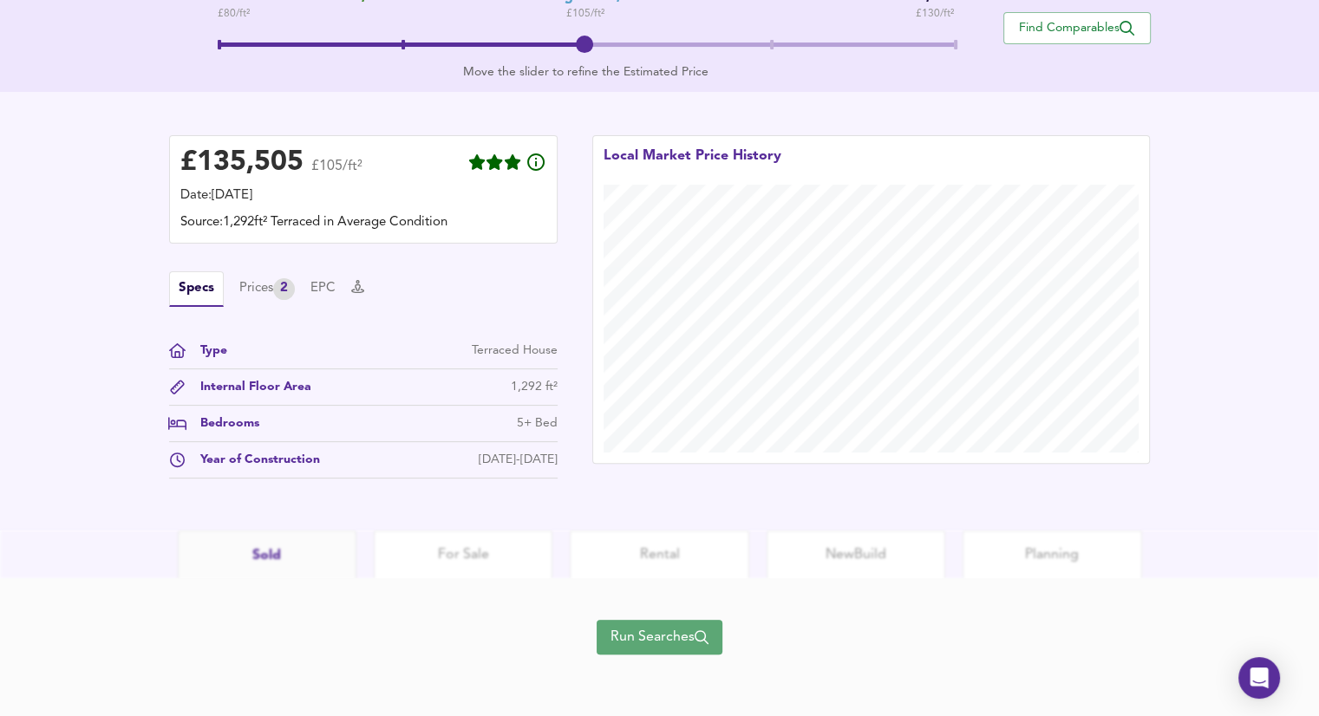
click at [631, 631] on span "Run Searches" at bounding box center [659, 637] width 98 height 24
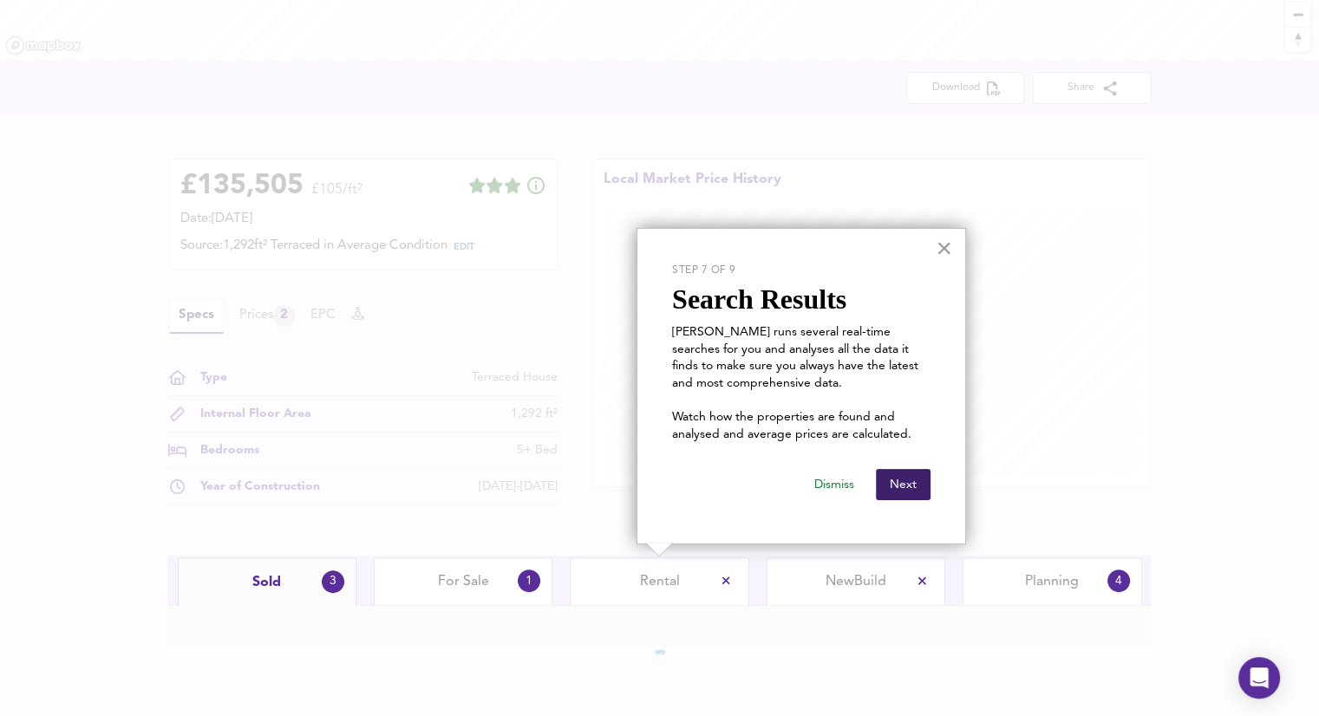
click at [905, 476] on button "Next" at bounding box center [903, 484] width 55 height 31
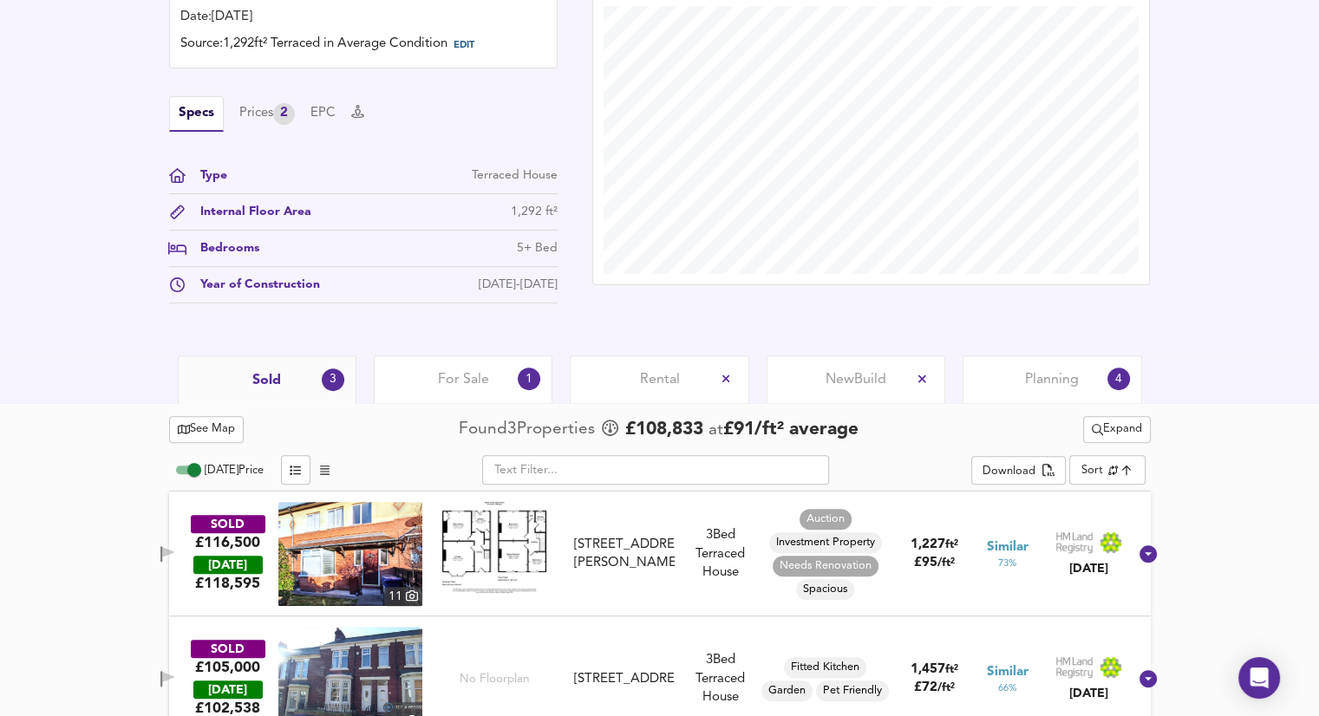
scroll to position [657, 0]
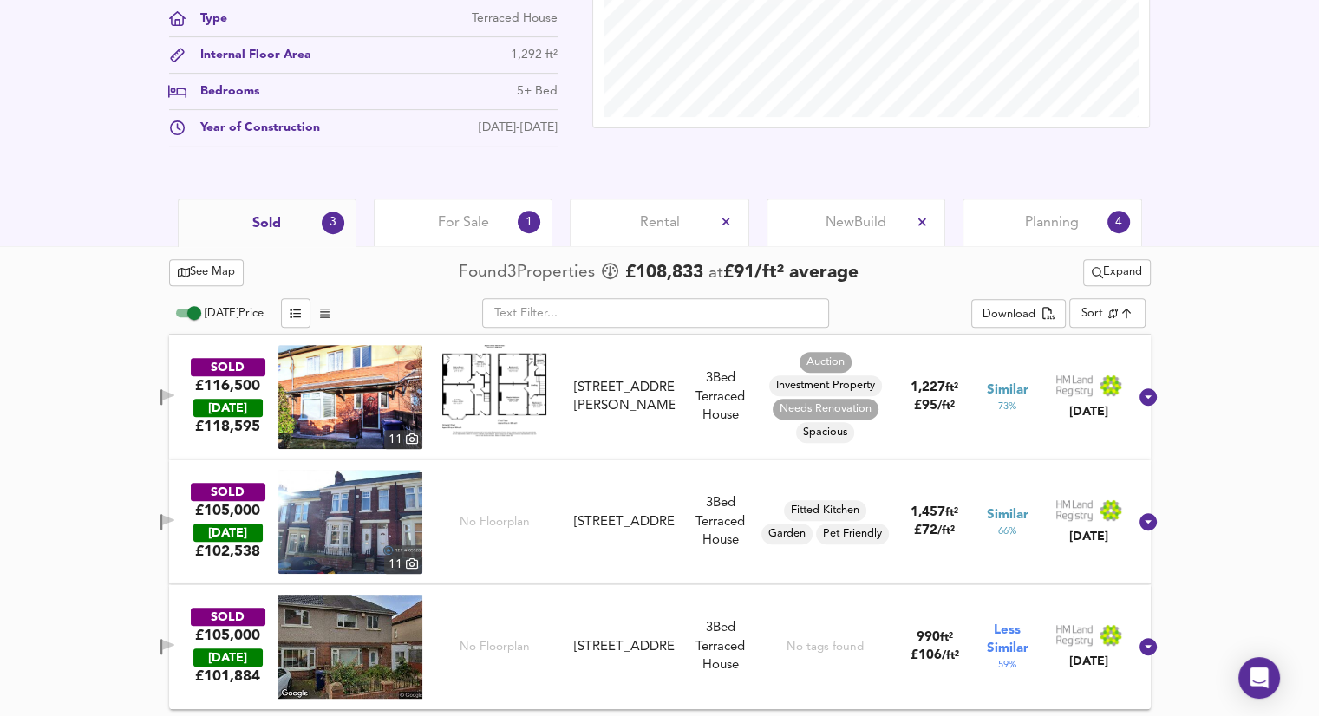
click at [371, 547] on img at bounding box center [350, 522] width 144 height 104
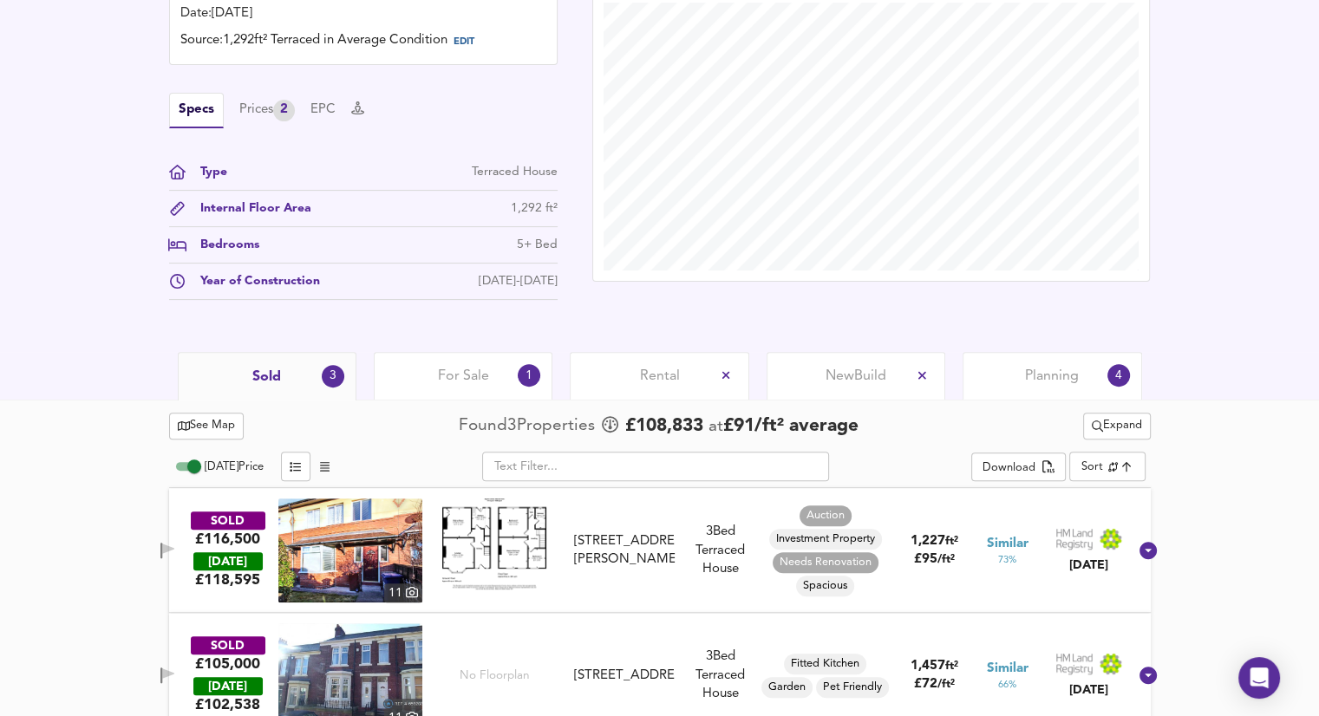
scroll to position [286, 0]
